Goal: Contribute content: Contribute content

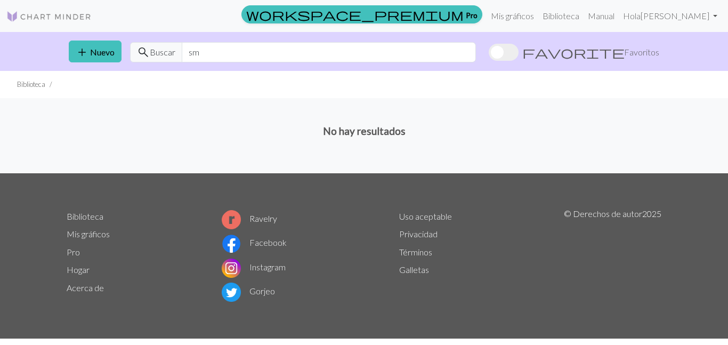
type input "s"
type input "thug life"
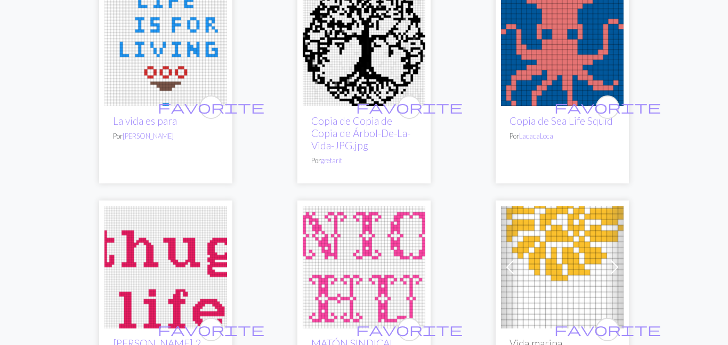
scroll to position [397, 0]
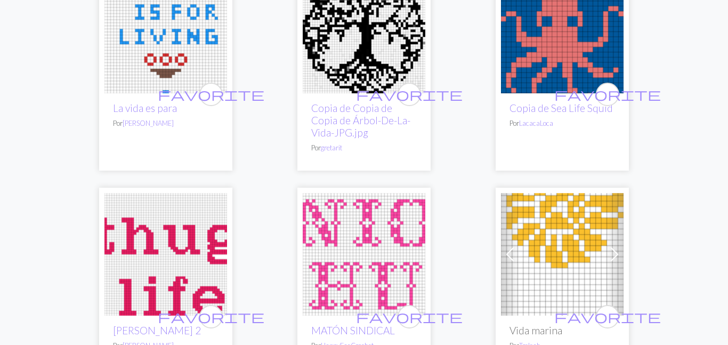
click at [154, 229] on img at bounding box center [165, 254] width 123 height 123
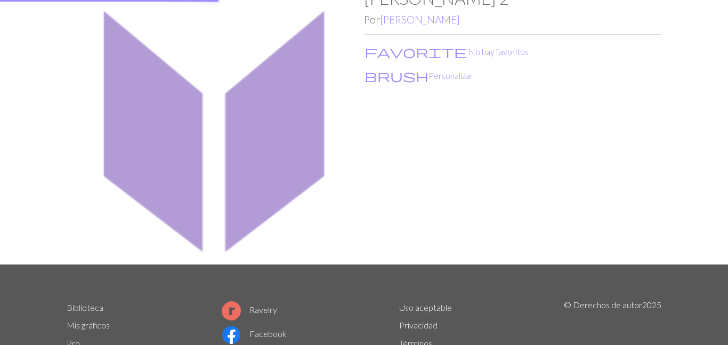
scroll to position [1, 0]
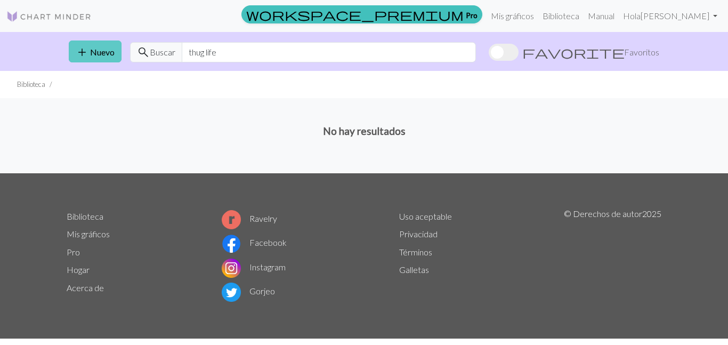
click at [90, 51] on font "Nuevo" at bounding box center [102, 52] width 25 height 10
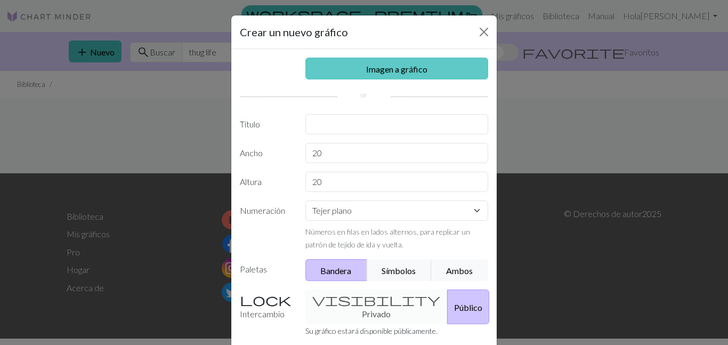
click at [337, 75] on link "Imagen a gráfico" at bounding box center [396, 69] width 183 height 22
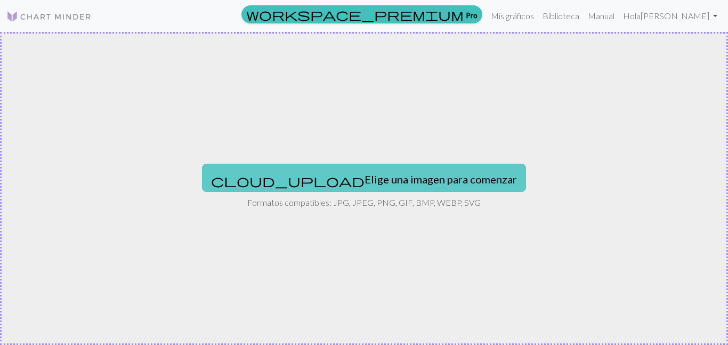
click at [365, 185] on font "Elige una imagen para comenzar" at bounding box center [441, 179] width 152 height 13
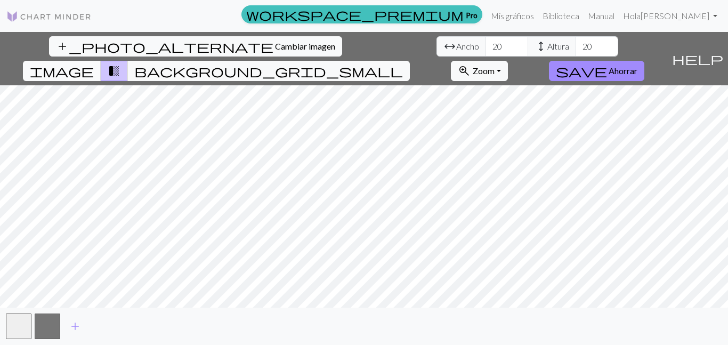
click at [94, 63] on span "image" at bounding box center [62, 70] width 64 height 15
click at [120, 63] on span "transition_fade" at bounding box center [114, 70] width 13 height 15
click at [410, 61] on button "background_grid_small" at bounding box center [268, 71] width 283 height 20
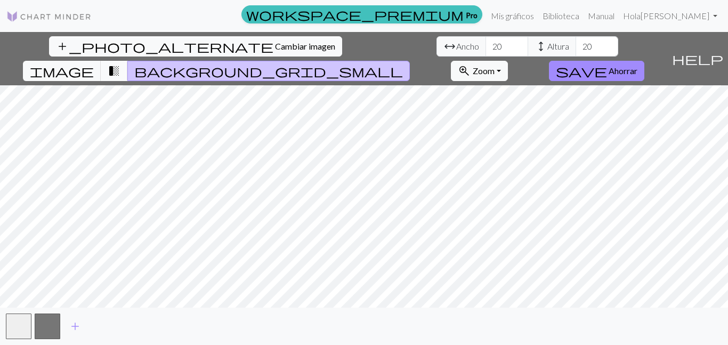
click at [120, 63] on span "transition_fade" at bounding box center [114, 70] width 13 height 15
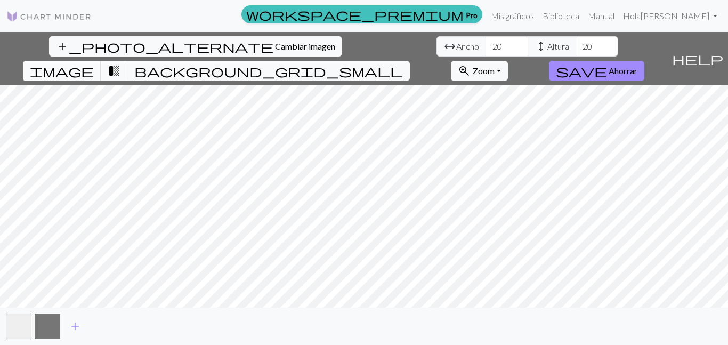
click at [94, 63] on span "image" at bounding box center [62, 70] width 64 height 15
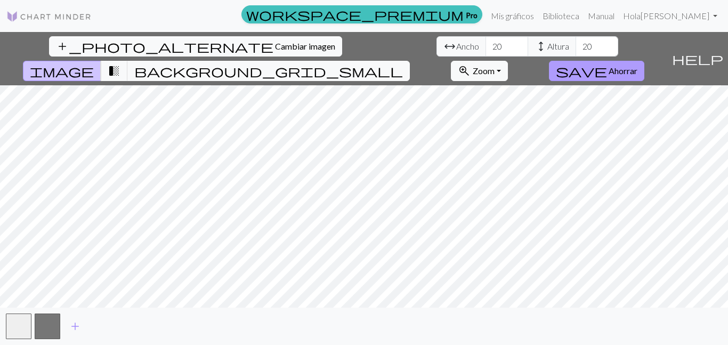
click at [607, 63] on span "save" at bounding box center [581, 70] width 51 height 15
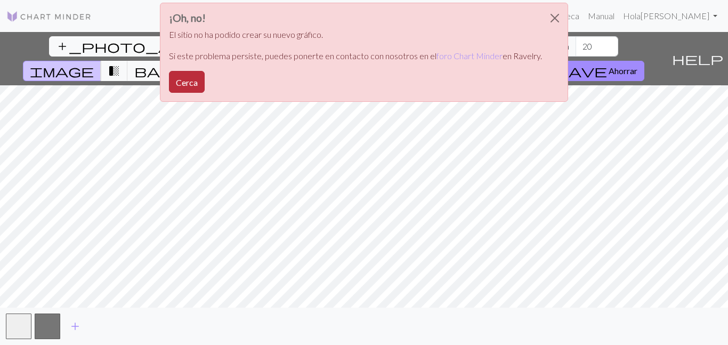
click at [186, 82] on font "Cerca" at bounding box center [187, 82] width 22 height 10
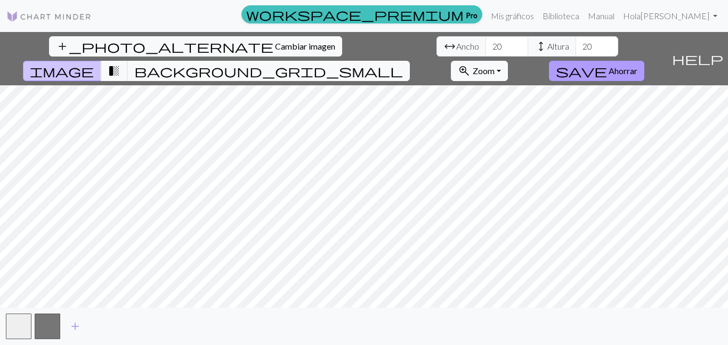
click at [638, 66] on font "Ahorrar" at bounding box center [623, 71] width 29 height 10
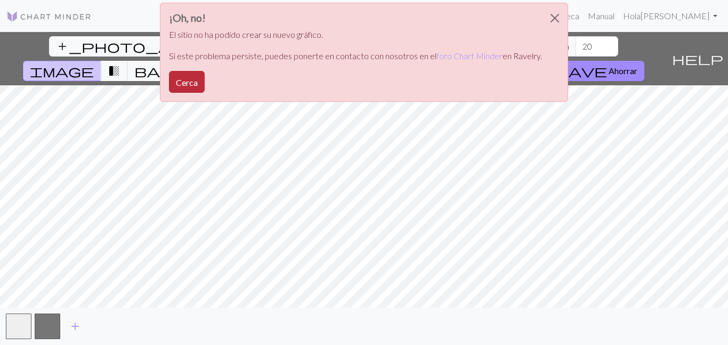
click at [185, 86] on font "Cerca" at bounding box center [187, 82] width 22 height 10
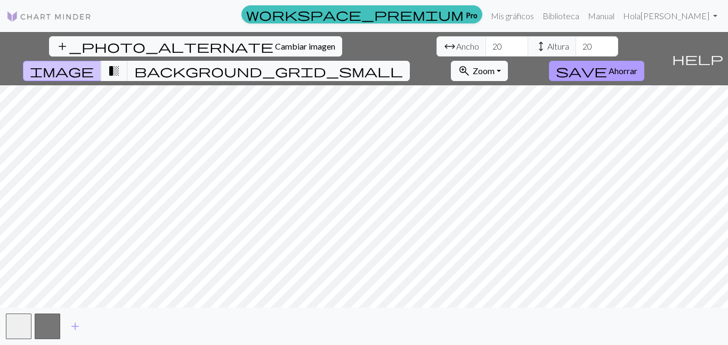
click at [638, 66] on font "Ahorrar" at bounding box center [623, 71] width 29 height 10
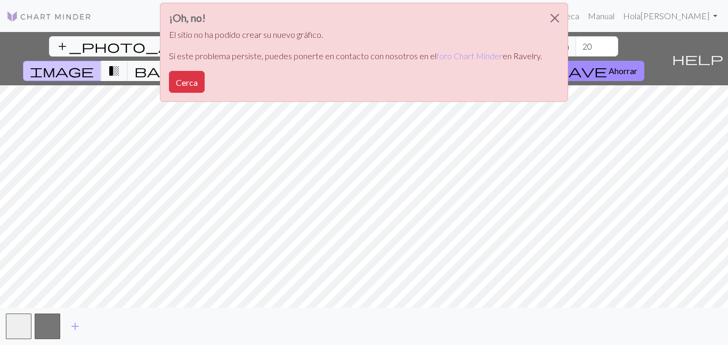
click at [176, 94] on div "¡Oh, no! El sitio no ha podido crear su nuevo gráfico. Si este problema persist…" at bounding box center [364, 52] width 408 height 99
click at [183, 87] on button "Cerca" at bounding box center [187, 82] width 36 height 22
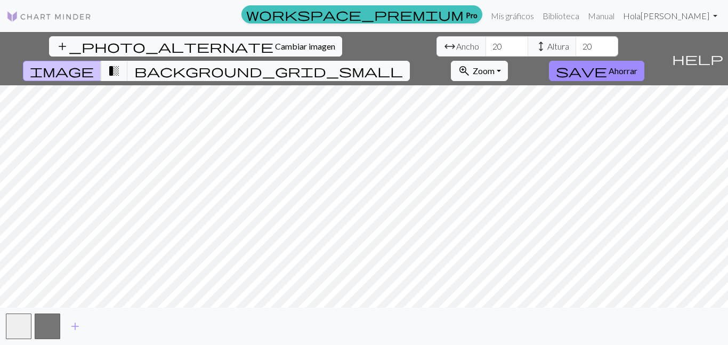
click at [648, 25] on link "Hola Lina Moreno" at bounding box center [670, 15] width 103 height 21
click at [638, 66] on font "Ahorrar" at bounding box center [623, 71] width 29 height 10
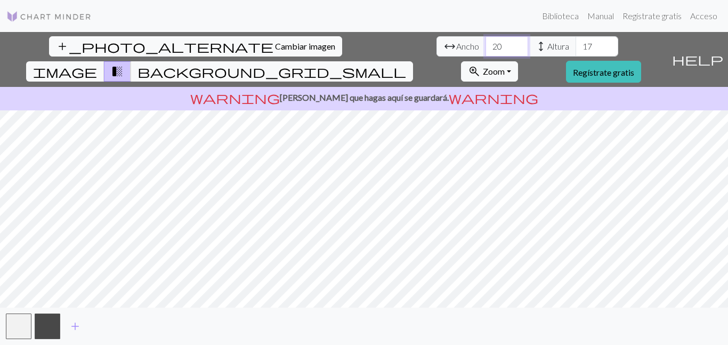
click at [486, 50] on input "20" at bounding box center [507, 46] width 43 height 20
type input "2"
type input "39"
click at [576, 47] on input "17" at bounding box center [597, 46] width 43 height 20
click at [406, 64] on span "background_grid_small" at bounding box center [272, 71] width 269 height 15
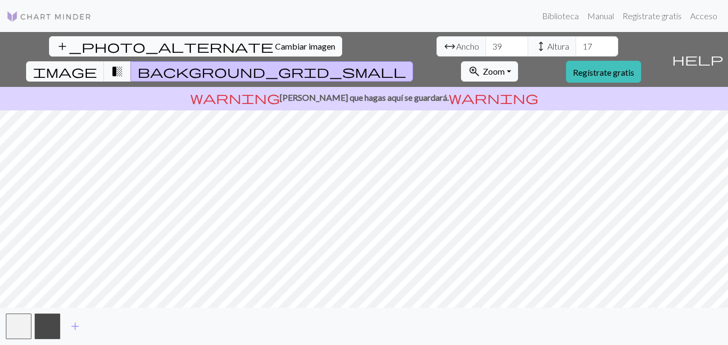
click at [275, 50] on font "Cambiar imagen" at bounding box center [305, 46] width 60 height 10
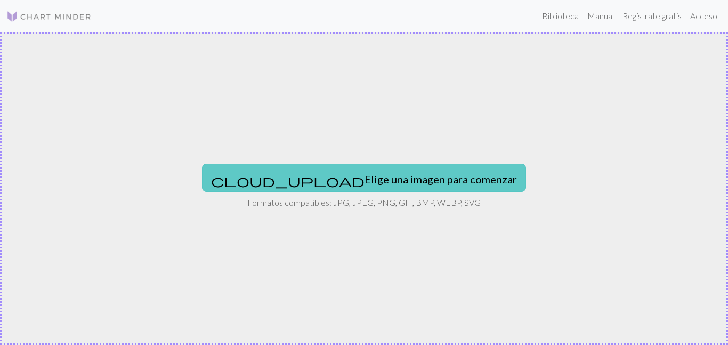
click at [365, 179] on font "Elige una imagen para comenzar" at bounding box center [441, 179] width 152 height 13
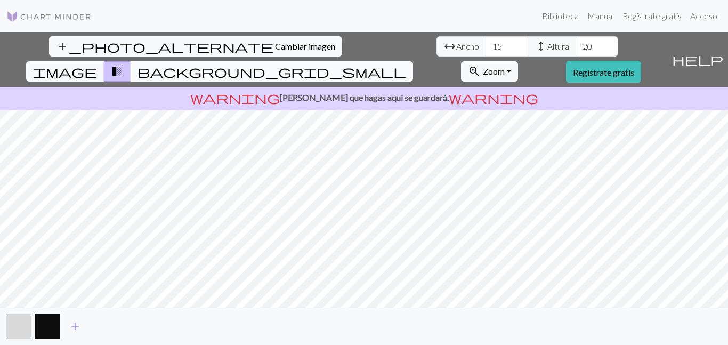
click at [406, 64] on span "background_grid_small" at bounding box center [272, 71] width 269 height 15
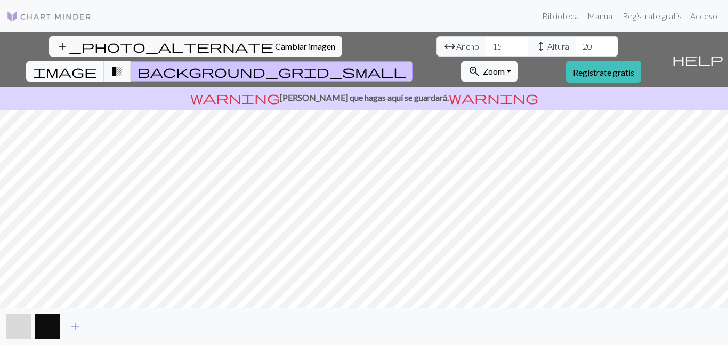
click at [104, 61] on button "image" at bounding box center [65, 71] width 78 height 20
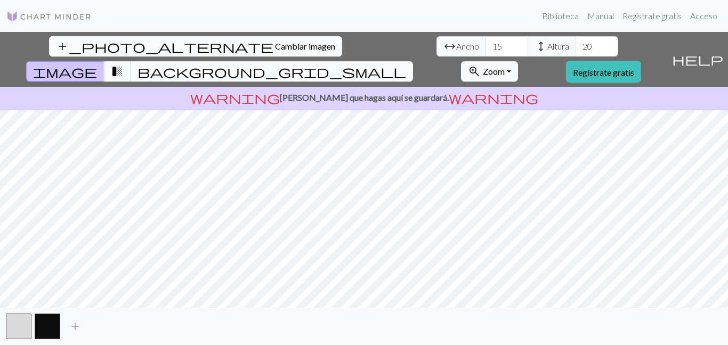
click at [406, 64] on span "background_grid_small" at bounding box center [272, 71] width 269 height 15
